Goal: Information Seeking & Learning: Learn about a topic

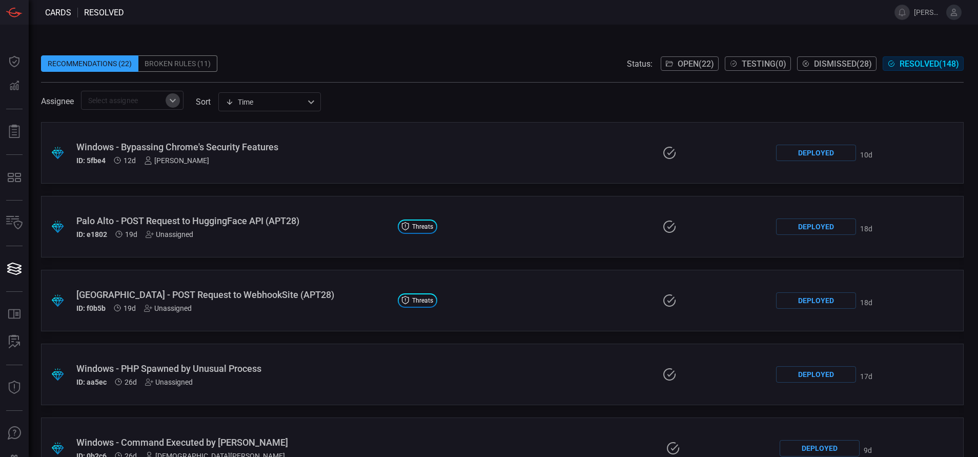
click at [172, 101] on icon "Open" at bounding box center [173, 100] width 12 height 12
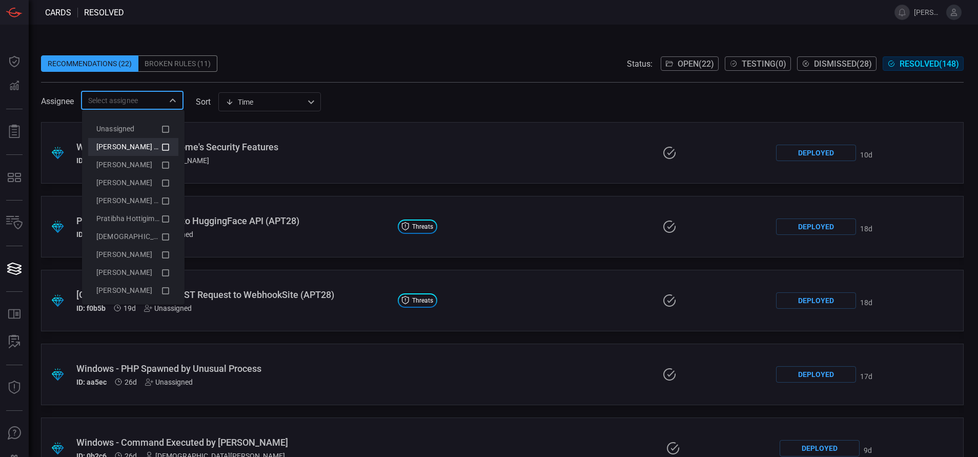
click at [161, 146] on icon at bounding box center [165, 147] width 9 height 12
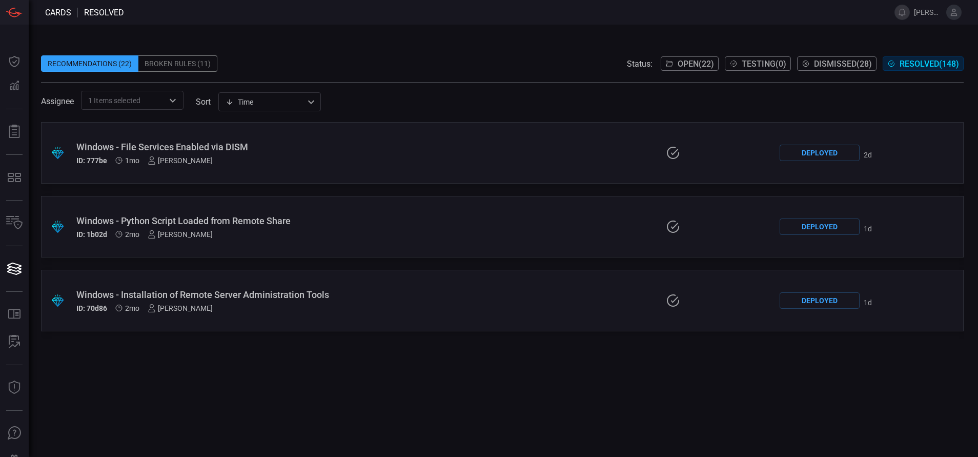
click at [198, 402] on div ".suggested_cards_icon{fill:url(#suggested_cards_icon);} Windows - File Services…" at bounding box center [502, 289] width 922 height 335
click at [695, 67] on span "Open ( 22 )" at bounding box center [695, 64] width 36 height 10
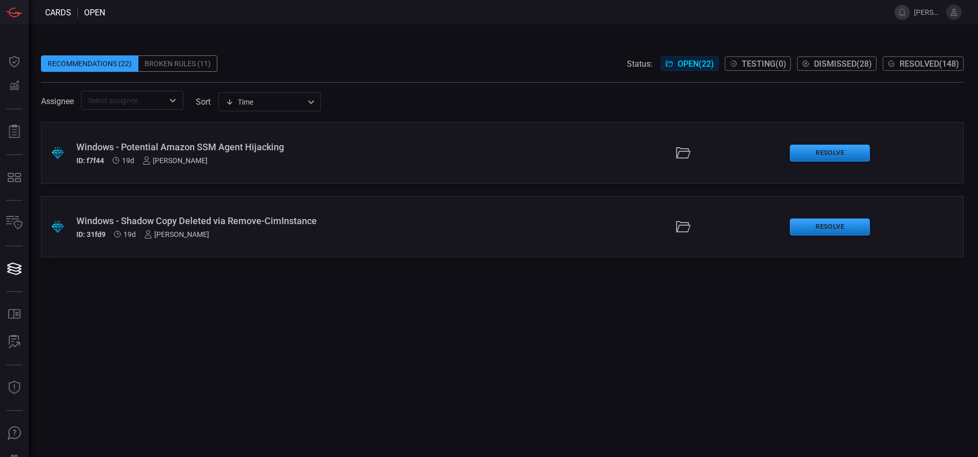
click at [916, 67] on span "Resolved ( 148 )" at bounding box center [928, 64] width 59 height 10
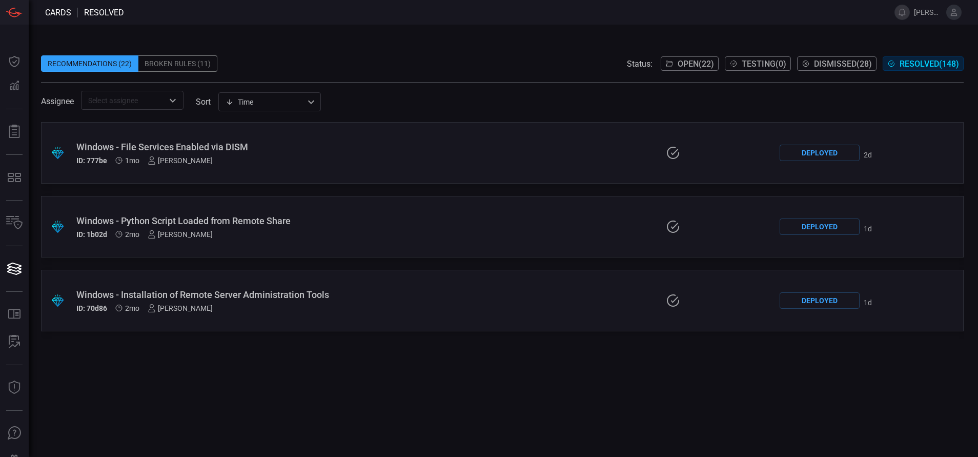
click at [231, 292] on div "Windows - Installation of Remote Server Administration Tools" at bounding box center [234, 294] width 316 height 11
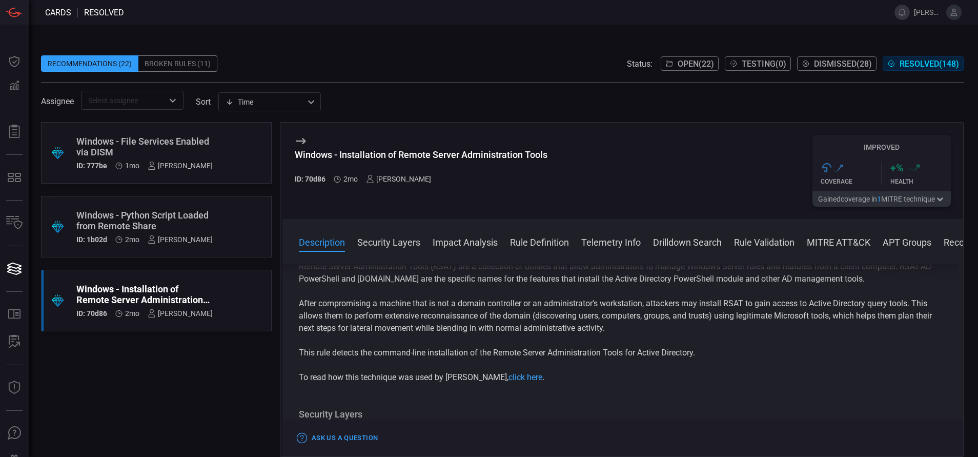
scroll to position [25, 0]
click at [550, 249] on span at bounding box center [622, 255] width 680 height 16
click at [528, 242] on button "Rule Definition" at bounding box center [539, 241] width 59 height 12
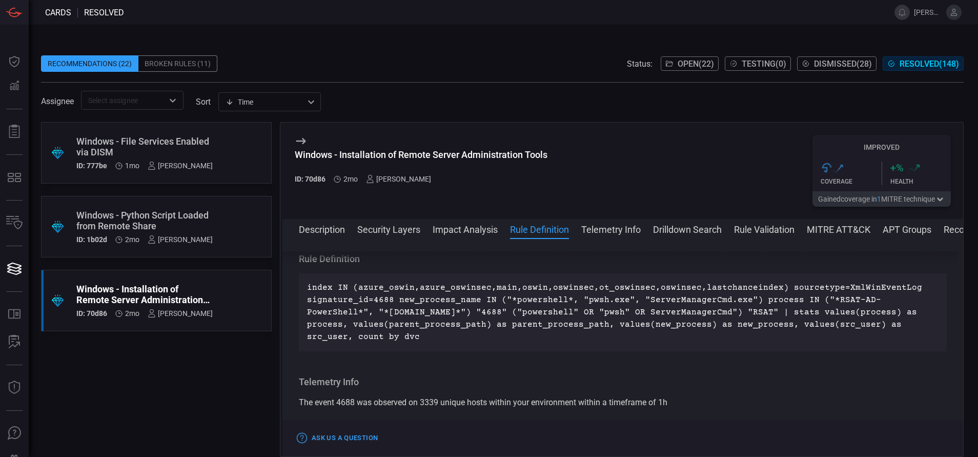
scroll to position [458, 0]
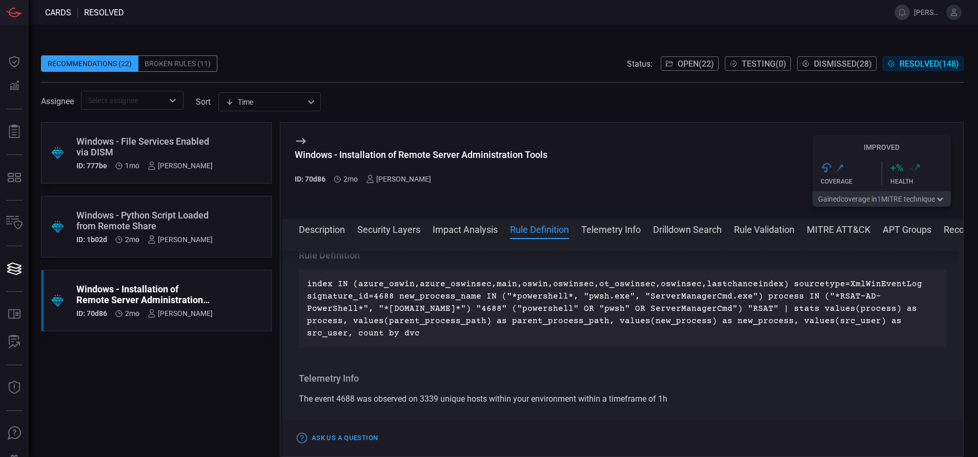
click at [688, 233] on button "Drilldown Search" at bounding box center [687, 228] width 69 height 12
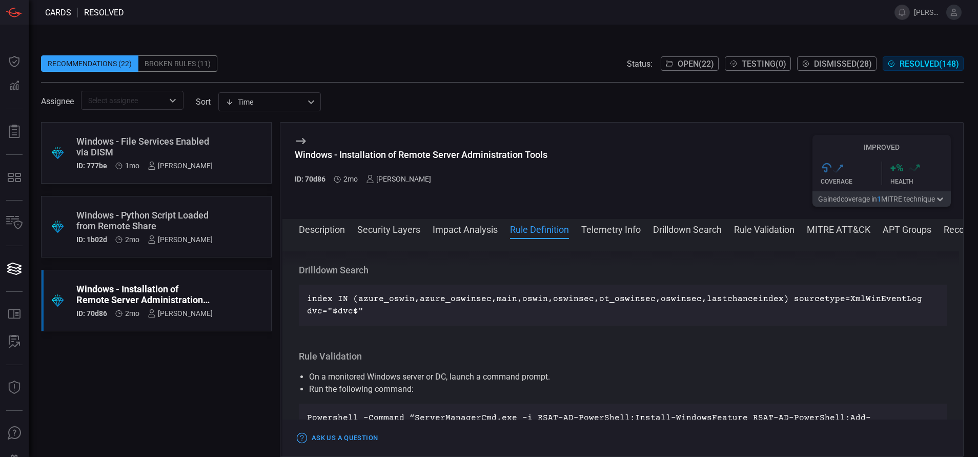
scroll to position [638, 0]
